Goal: Transaction & Acquisition: Obtain resource

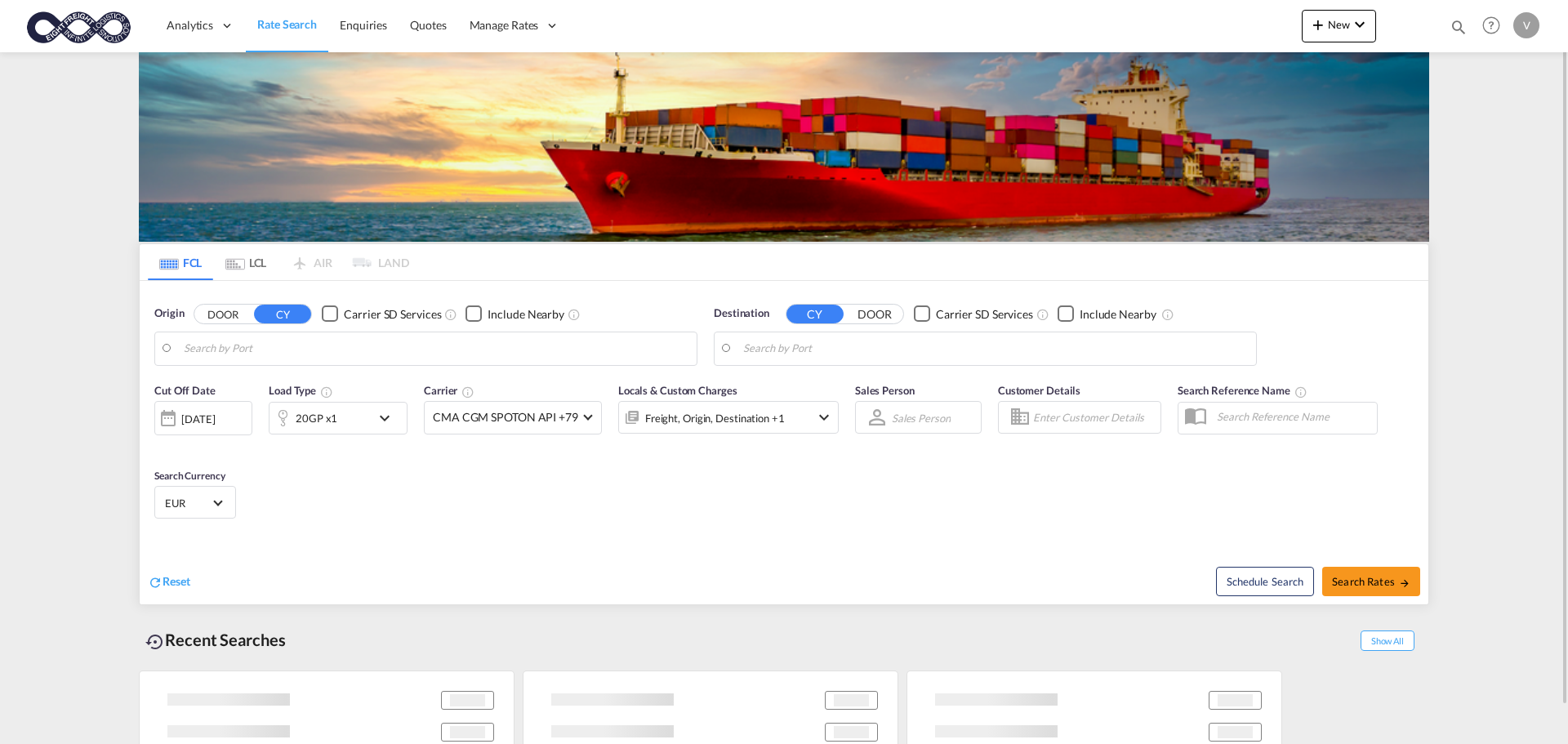
type input "[GEOGRAPHIC_DATA], [GEOGRAPHIC_DATA]"
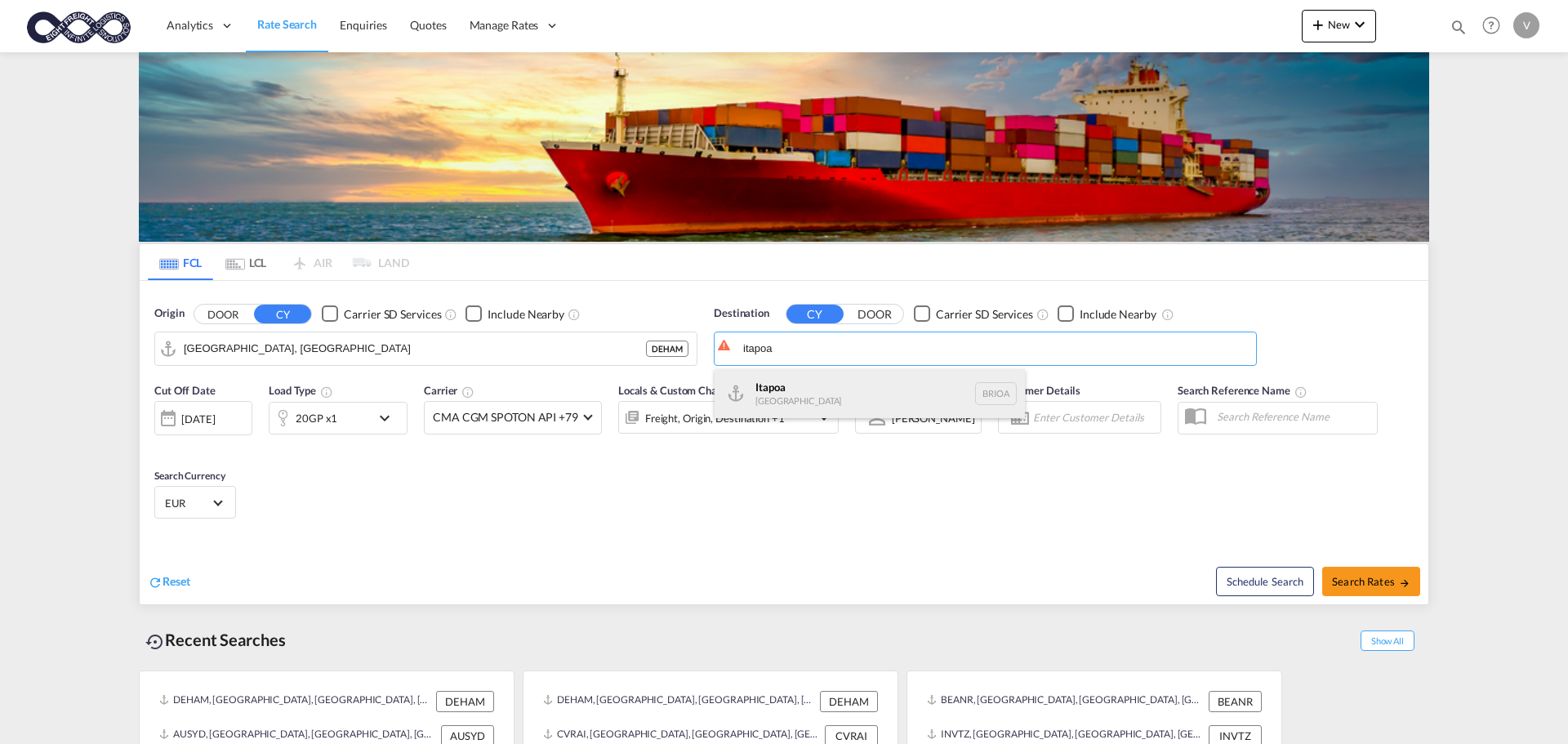
click at [766, 382] on div "Itapoa Brazil BRIOA" at bounding box center [870, 393] width 310 height 49
type input "Itapoa, BRIOA"
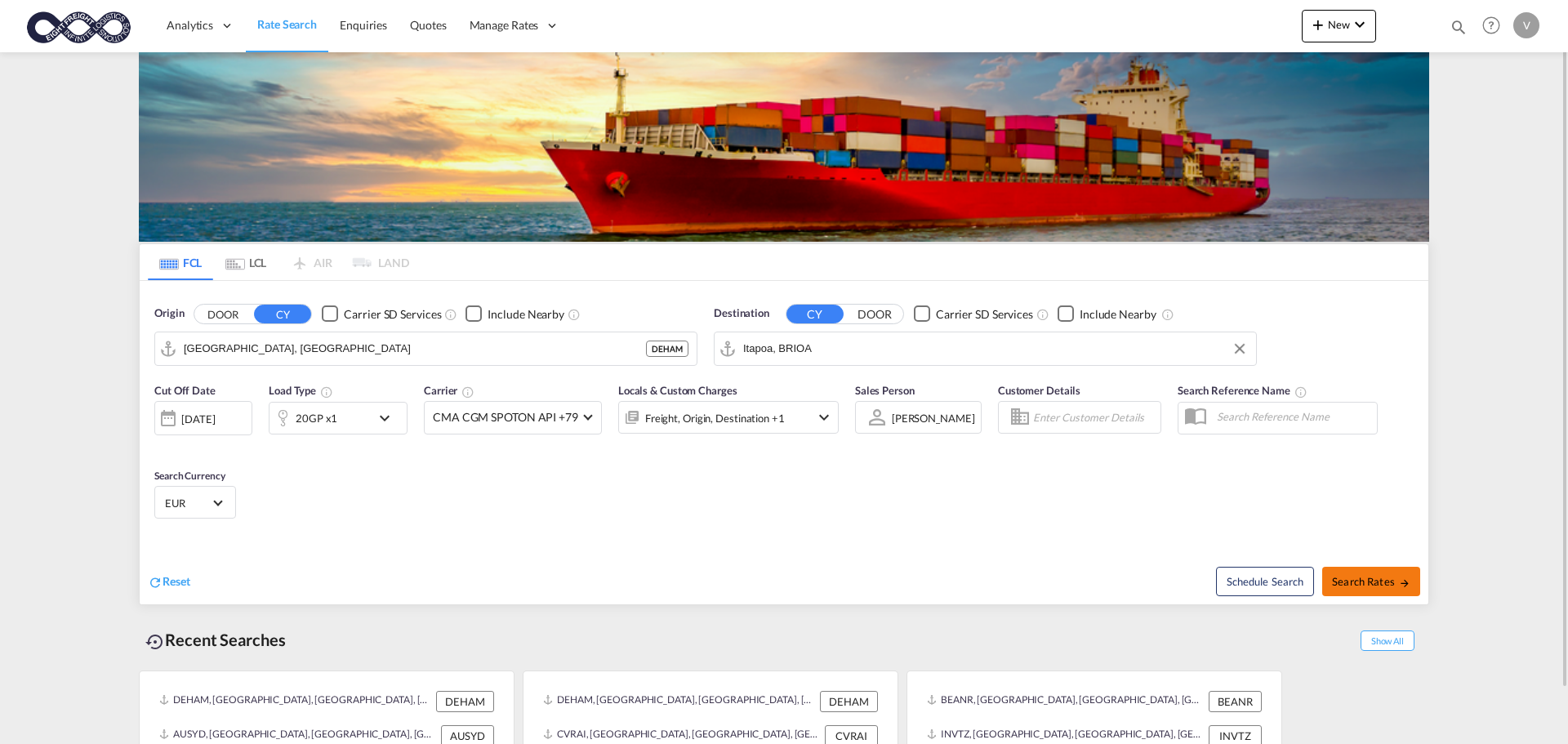
click at [1384, 578] on span "Search Rates" at bounding box center [1370, 581] width 78 height 13
type input "DEHAM to BRIOA / 21 Aug 2025"
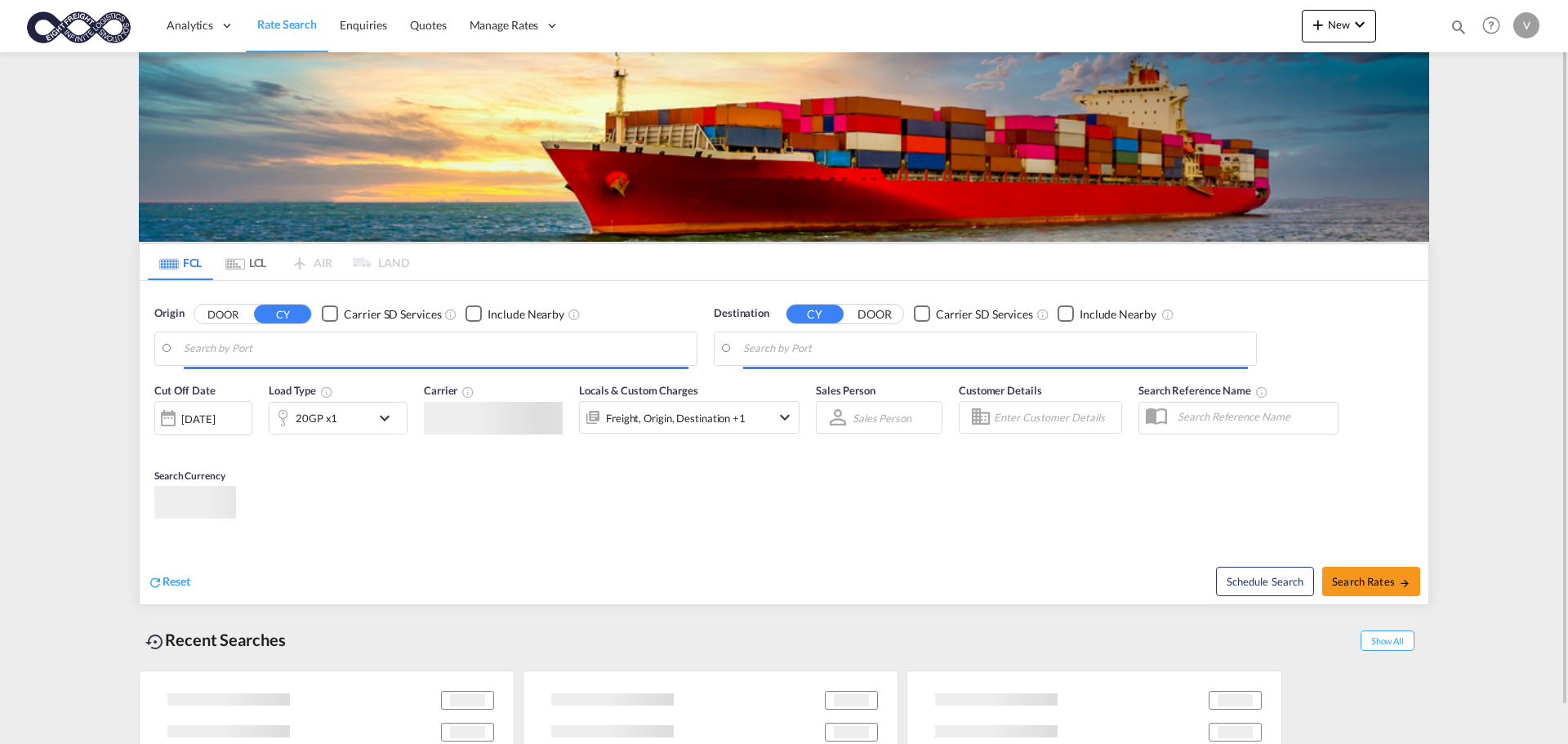
type input "[GEOGRAPHIC_DATA], [GEOGRAPHIC_DATA]"
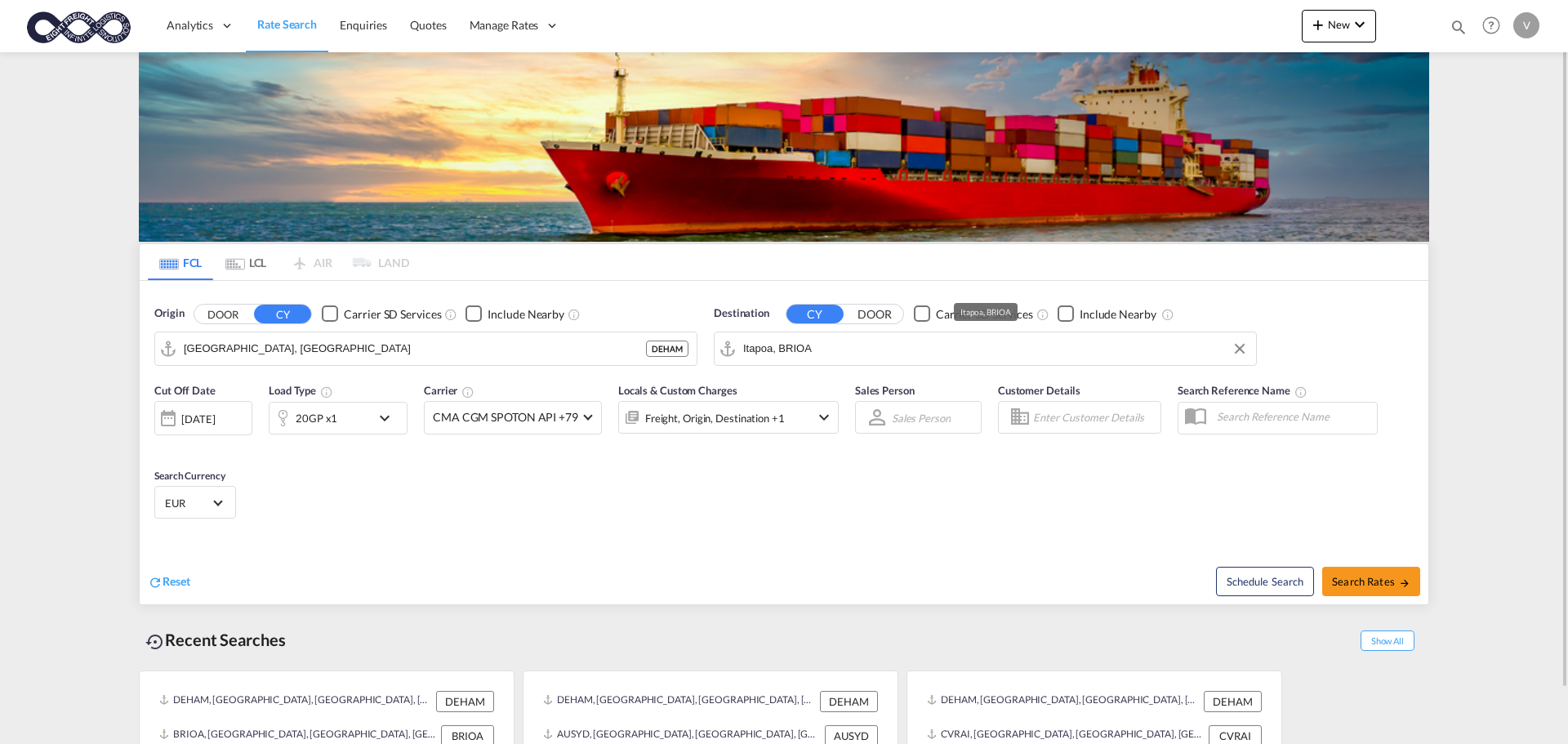
click at [843, 348] on input "Itapoa, BRIOA" at bounding box center [995, 348] width 504 height 25
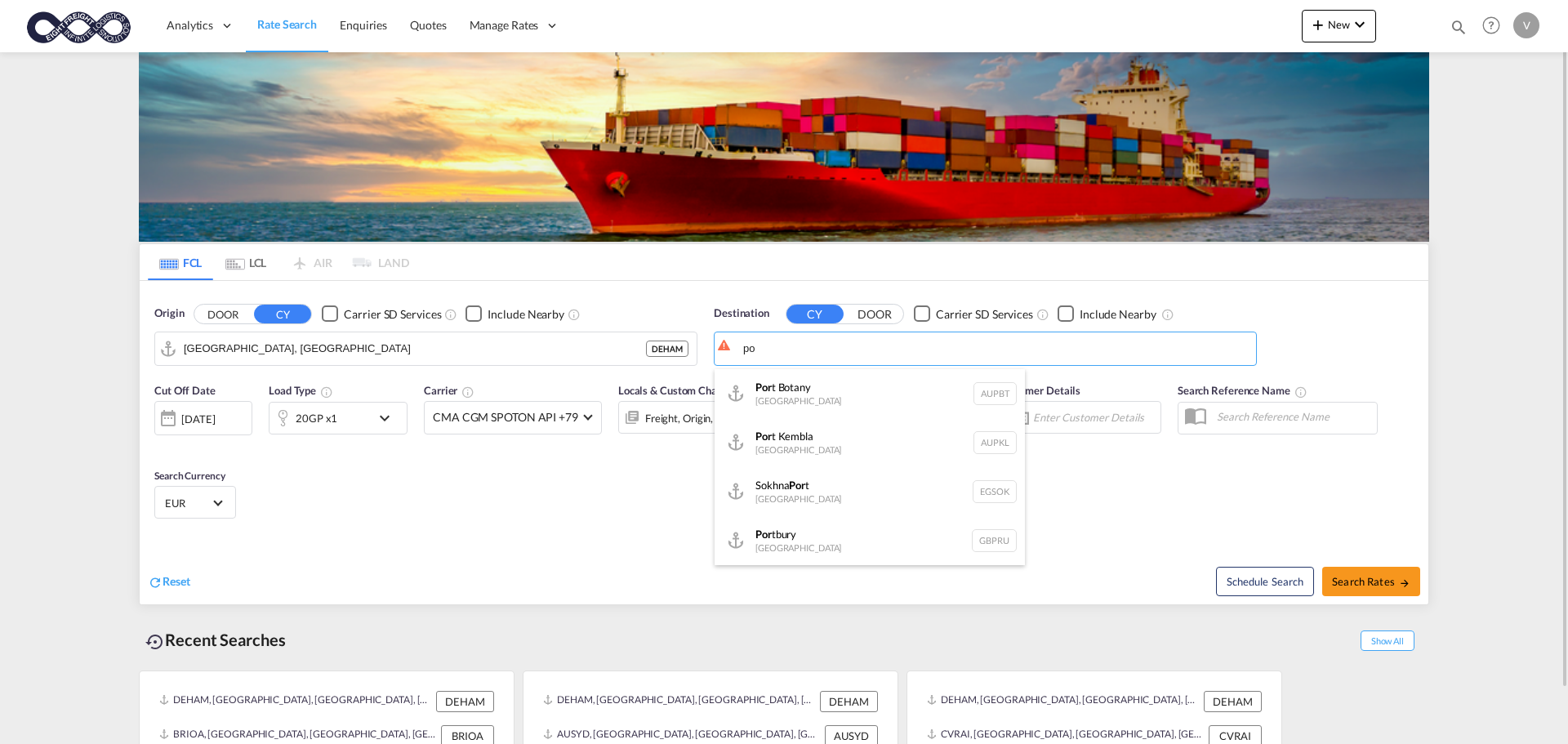
type input "p"
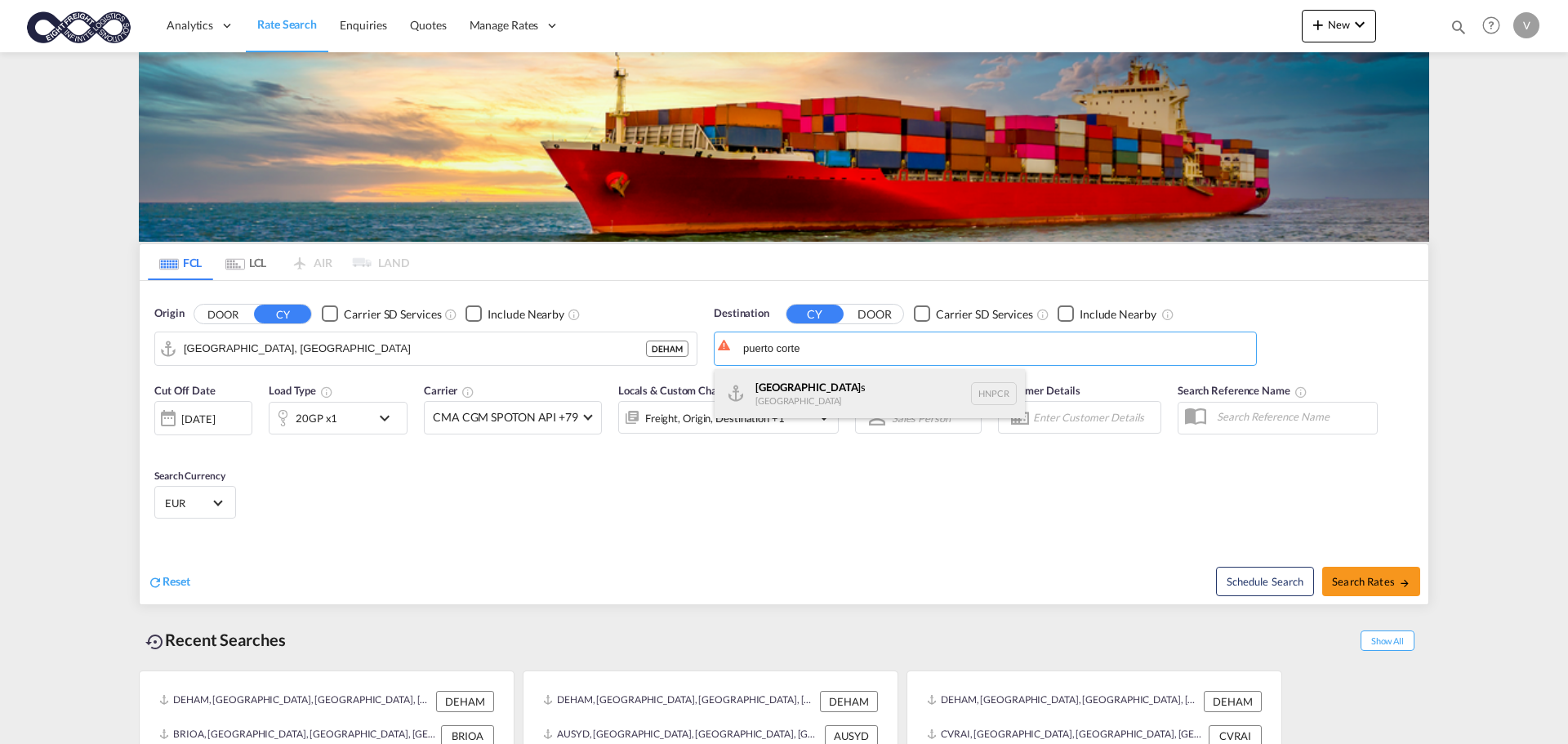
click at [793, 387] on div "[GEOGRAPHIC_DATA] HNPCR" at bounding box center [870, 393] width 310 height 49
type input "Puerto Cortes, HNPCR"
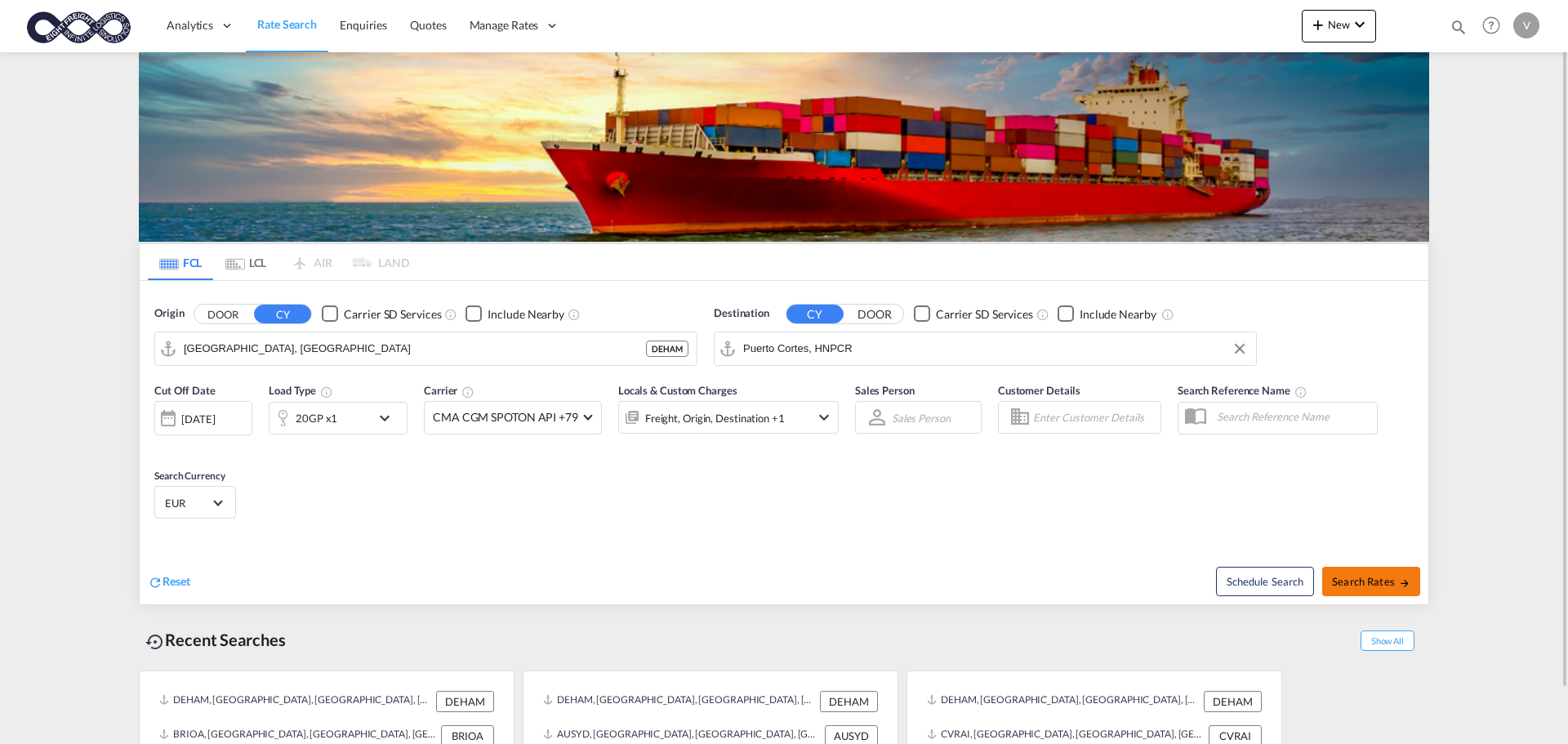
click at [1387, 582] on span "Search Rates" at bounding box center [1370, 581] width 78 height 13
type input "DEHAM to HNPCR / [DATE]"
